Goal: Information Seeking & Learning: Learn about a topic

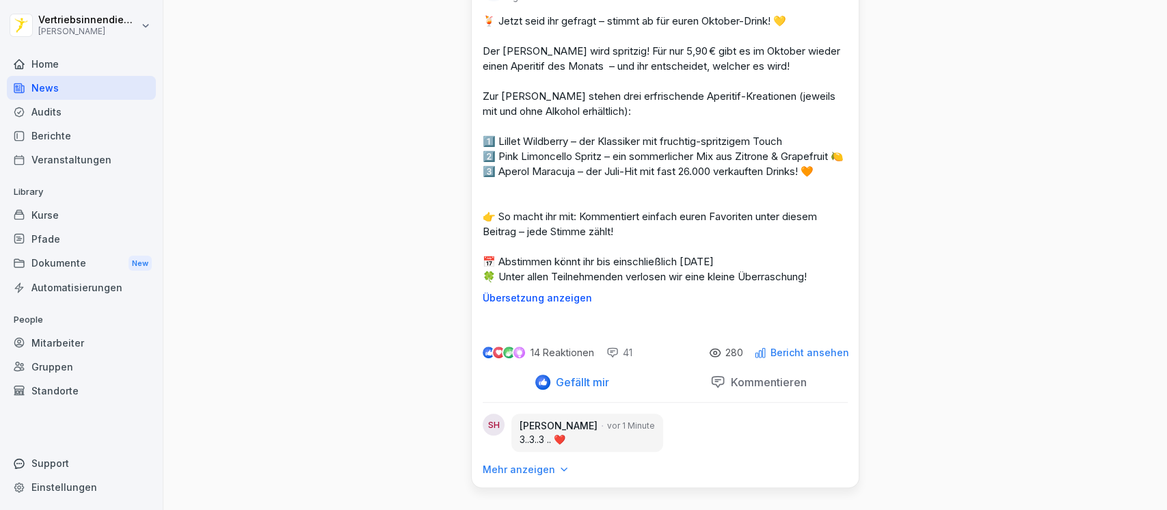
scroll to position [4678, 0]
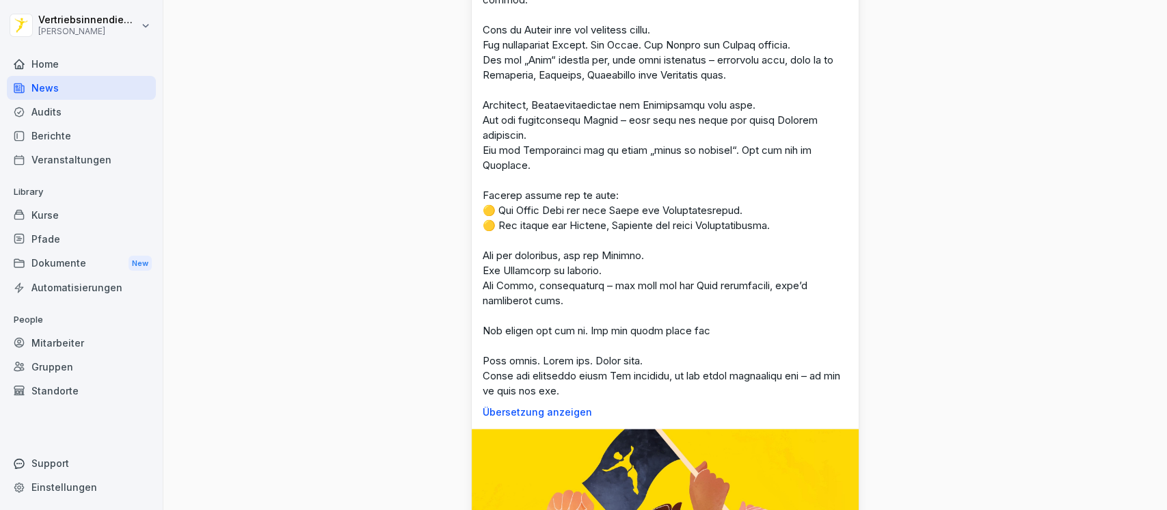
scroll to position [4590, 0]
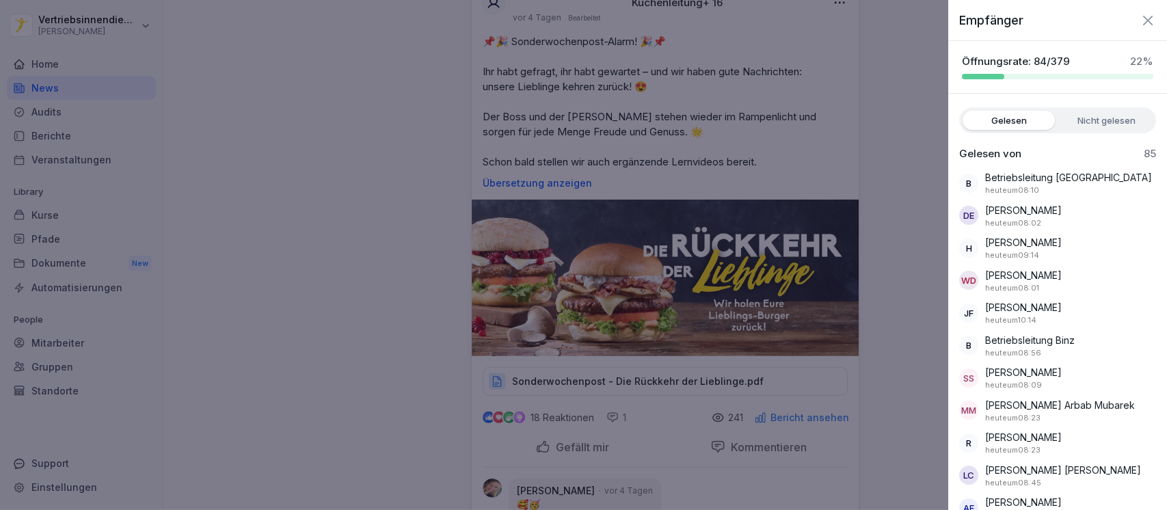
scroll to position [6230, 0]
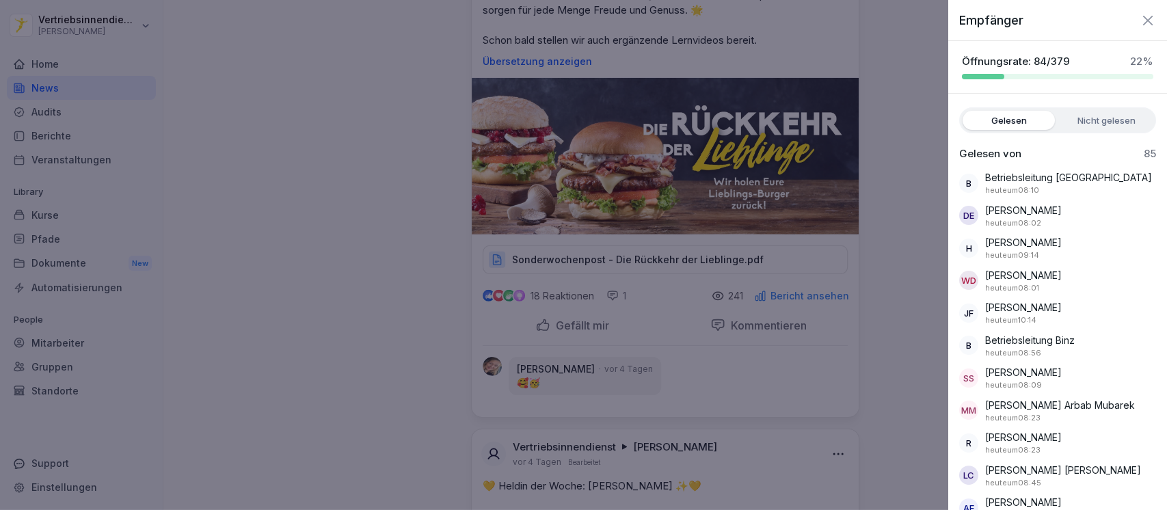
click at [899, 156] on div at bounding box center [583, 255] width 1167 height 510
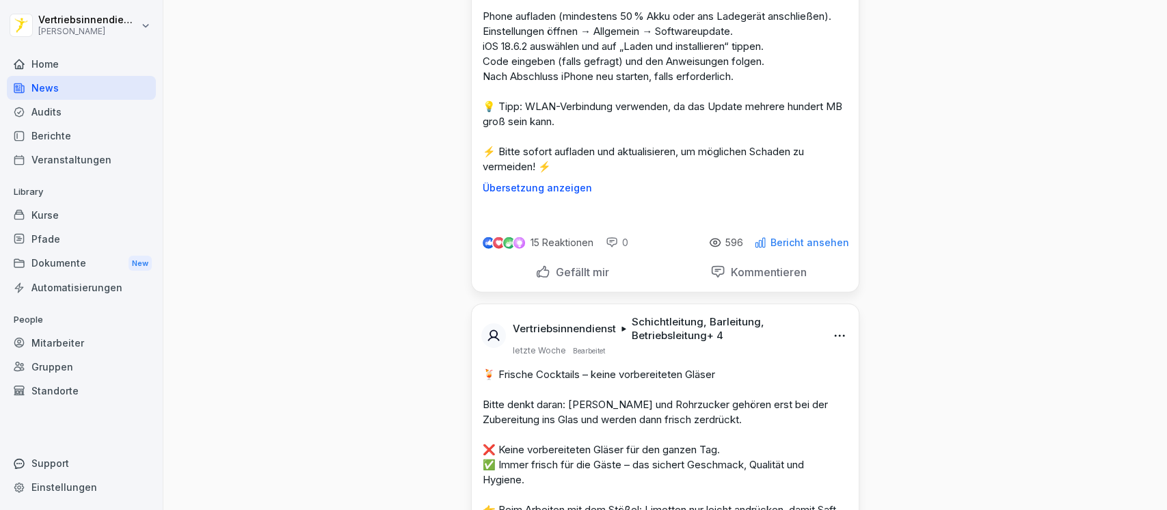
scroll to position [10148, 0]
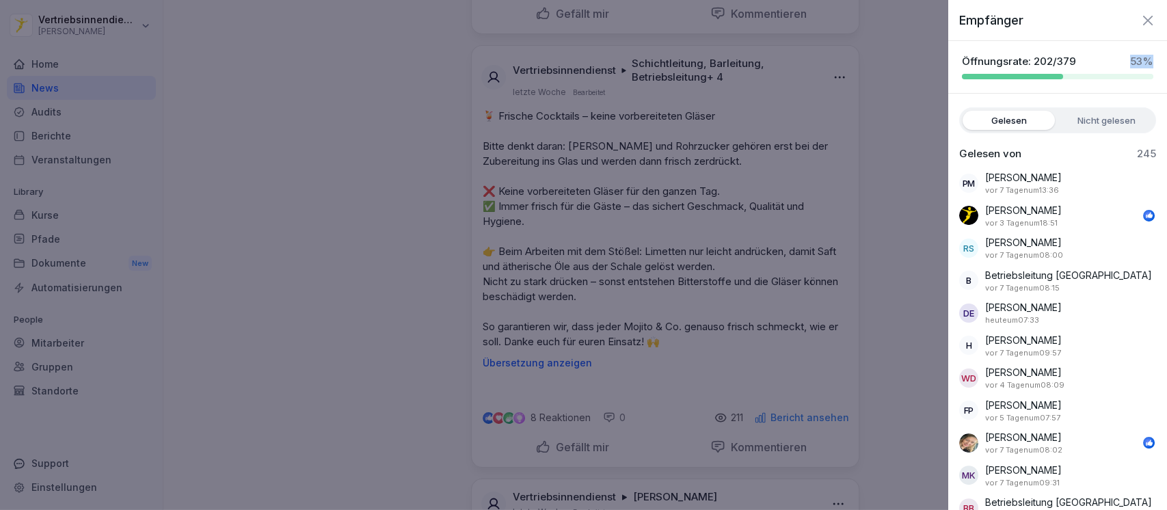
drag, startPoint x: 1114, startPoint y: 60, endPoint x: 1141, endPoint y: 62, distance: 27.4
click at [1141, 62] on div "Öffnungsrate: 202/379 53 %" at bounding box center [1057, 67] width 219 height 25
click at [1079, 128] on label "Nicht gelesen" at bounding box center [1106, 120] width 92 height 19
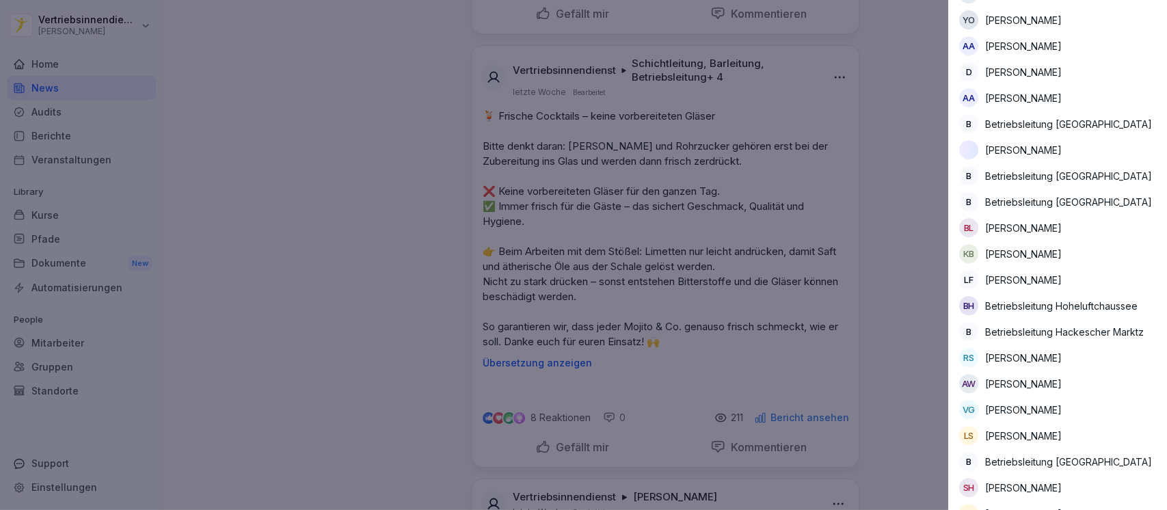
scroll to position [3942, 0]
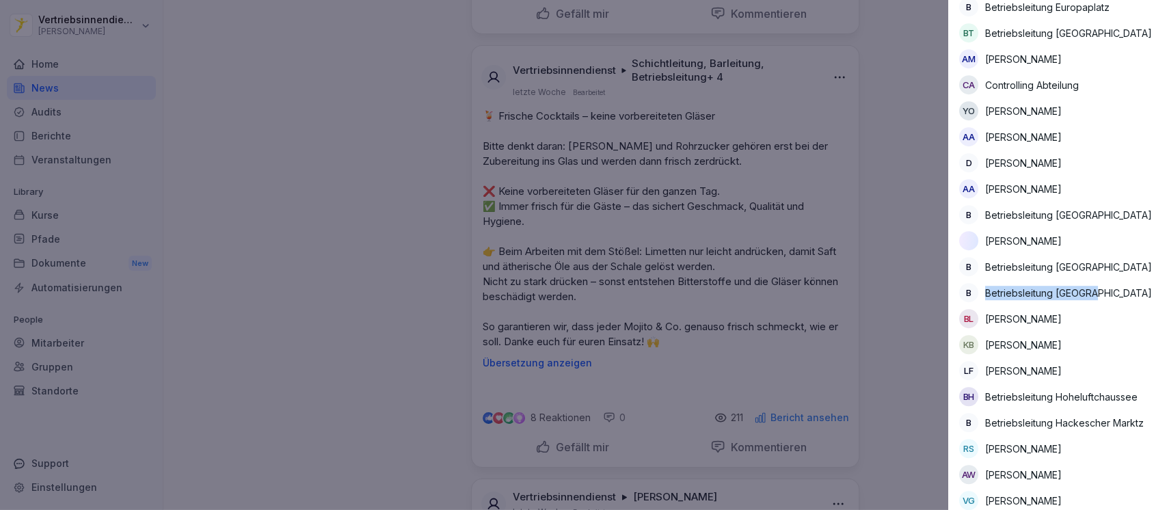
drag, startPoint x: 985, startPoint y: 299, endPoint x: 1102, endPoint y: 309, distance: 117.3
click at [1102, 302] on div "B Betriebsleitung [GEOGRAPHIC_DATA]" at bounding box center [1057, 292] width 197 height 19
click at [1088, 302] on div "B Betriebsleitung [GEOGRAPHIC_DATA]" at bounding box center [1057, 292] width 197 height 19
drag, startPoint x: 1096, startPoint y: 301, endPoint x: 981, endPoint y: 271, distance: 118.7
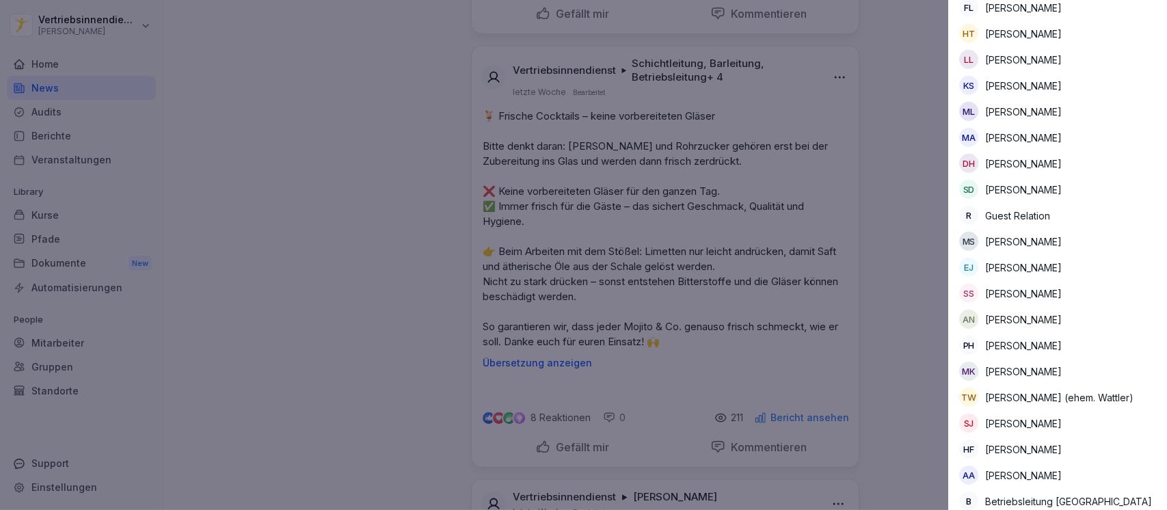
scroll to position [2666, 0]
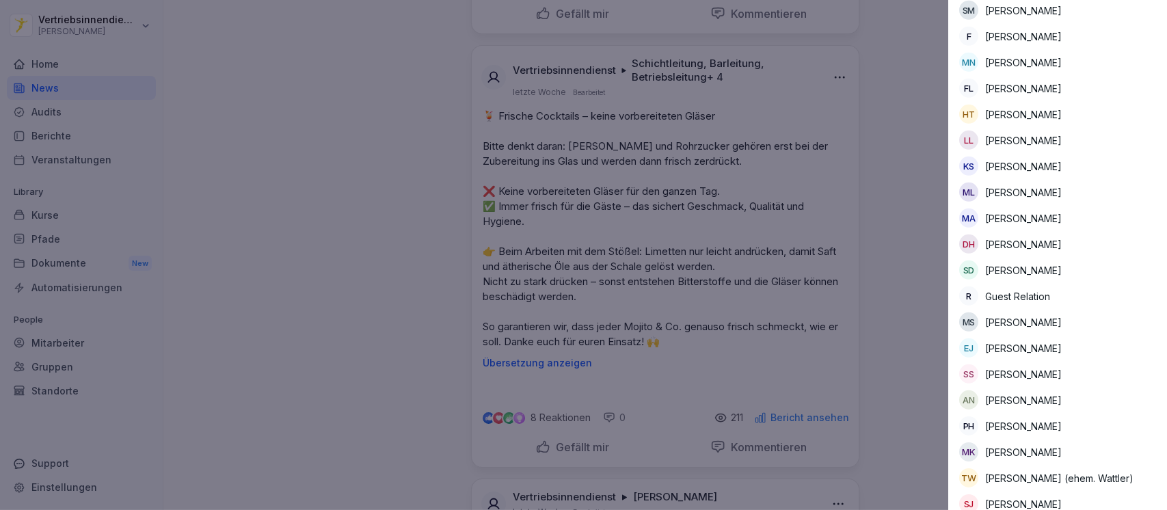
click at [364, 187] on div at bounding box center [583, 255] width 1167 height 510
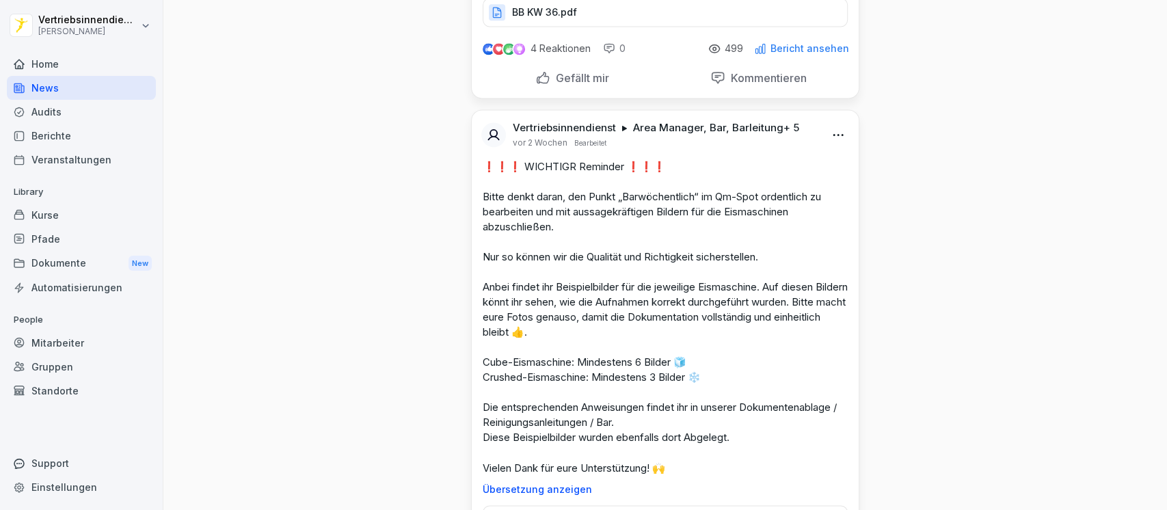
scroll to position [15251, 0]
